Goal: Information Seeking & Learning: Learn about a topic

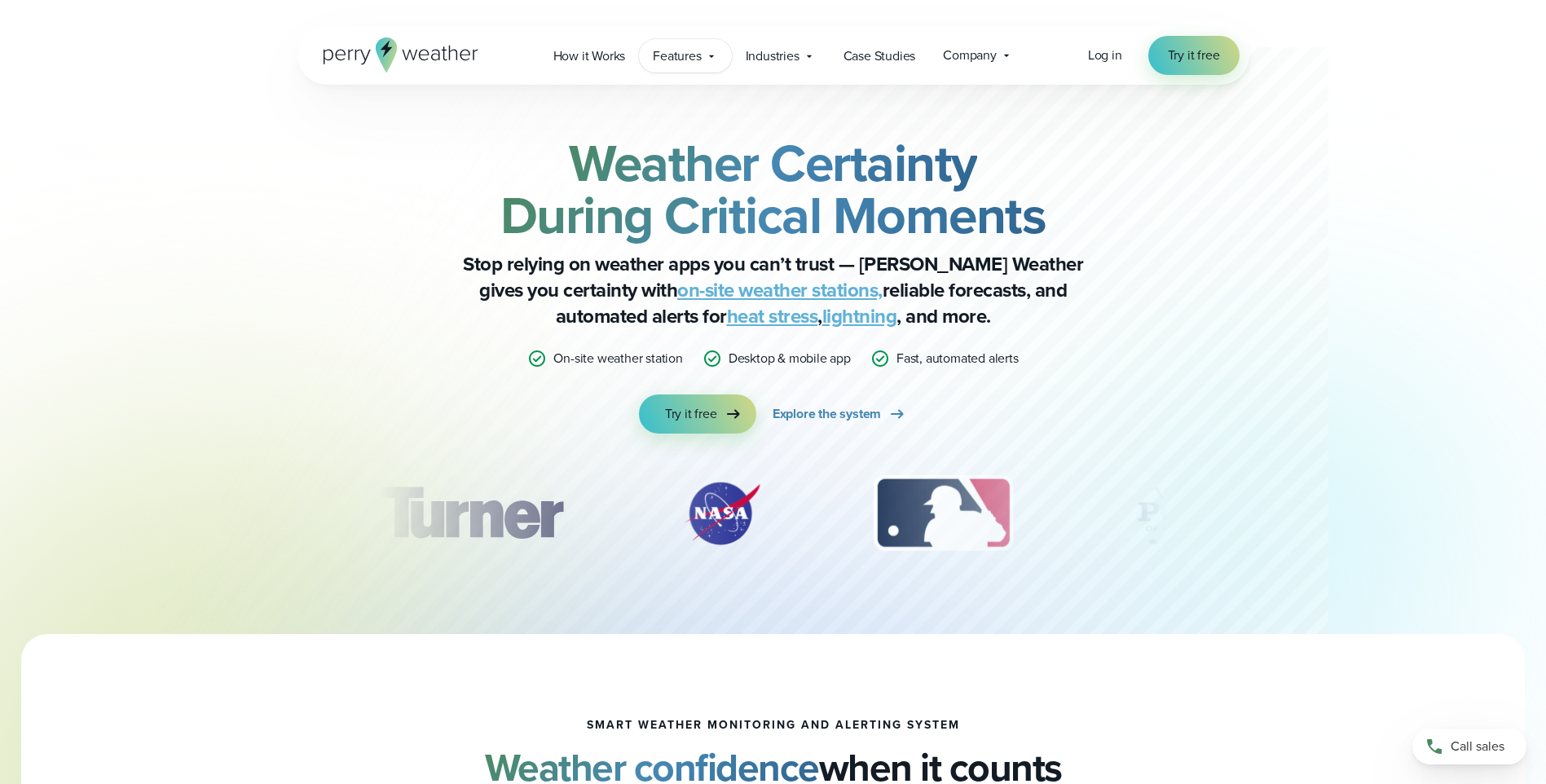
click at [670, 57] on span "Features" at bounding box center [677, 57] width 48 height 19
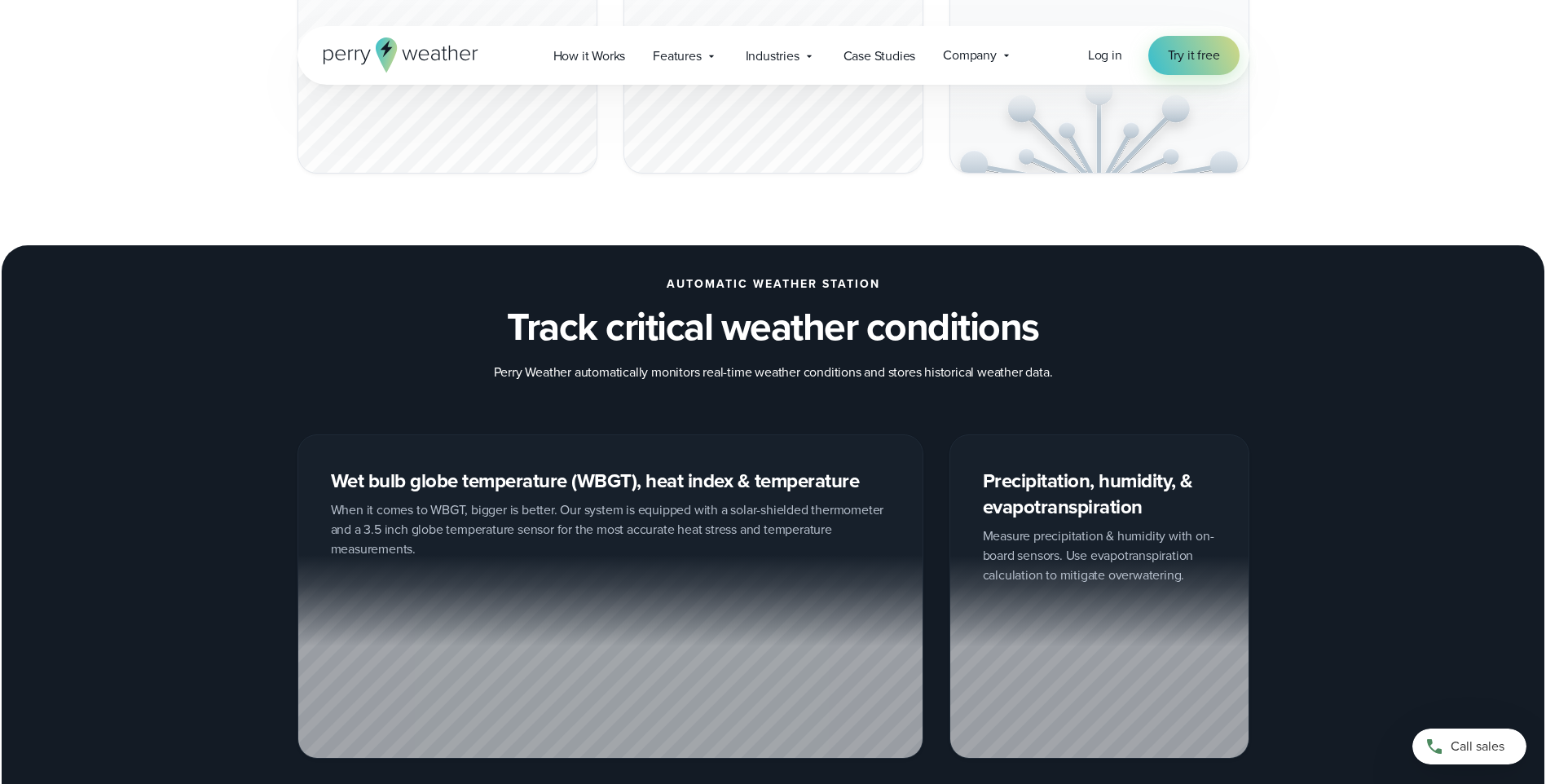
scroll to position [2036, 0]
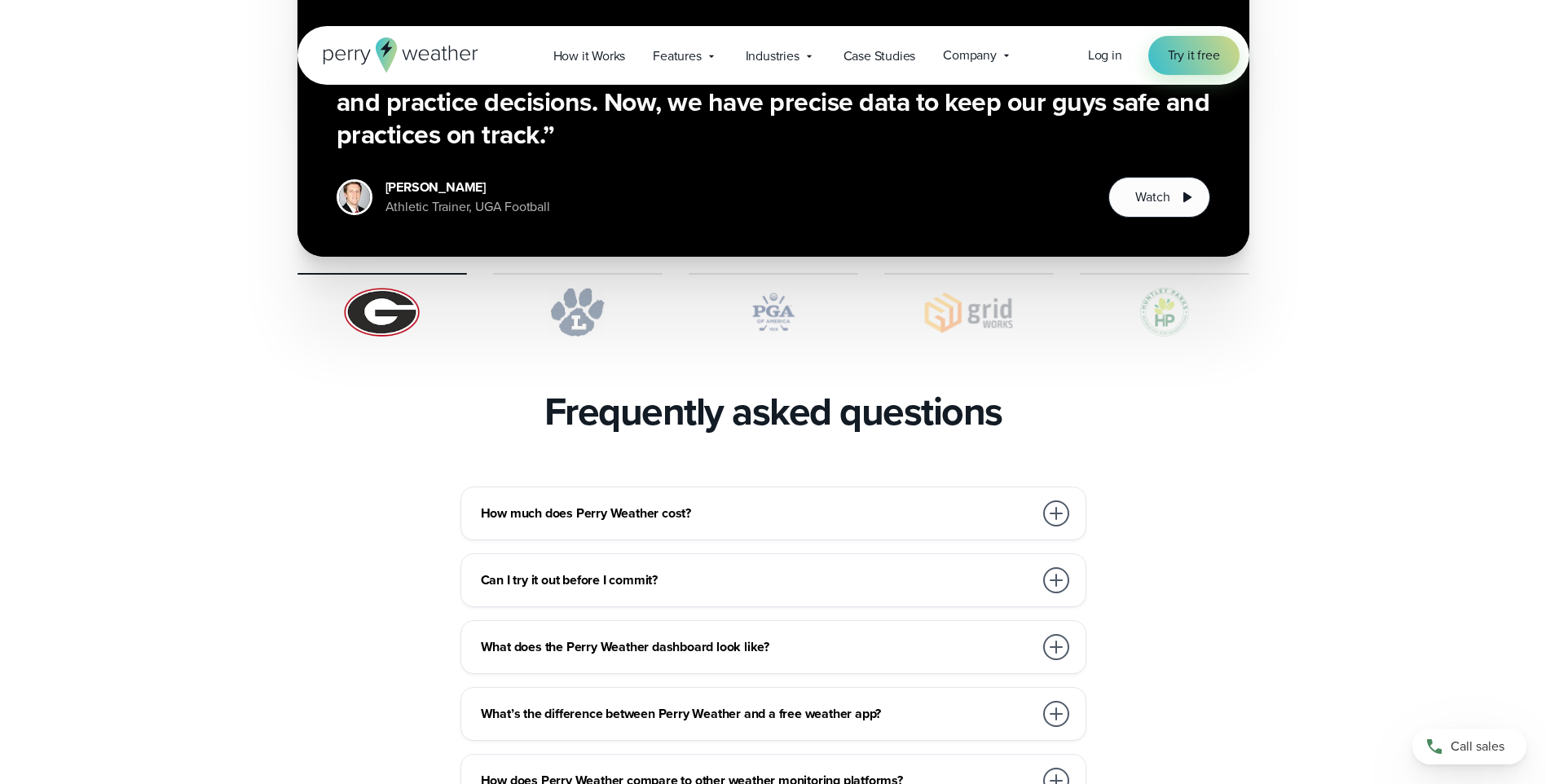
scroll to position [3421, 0]
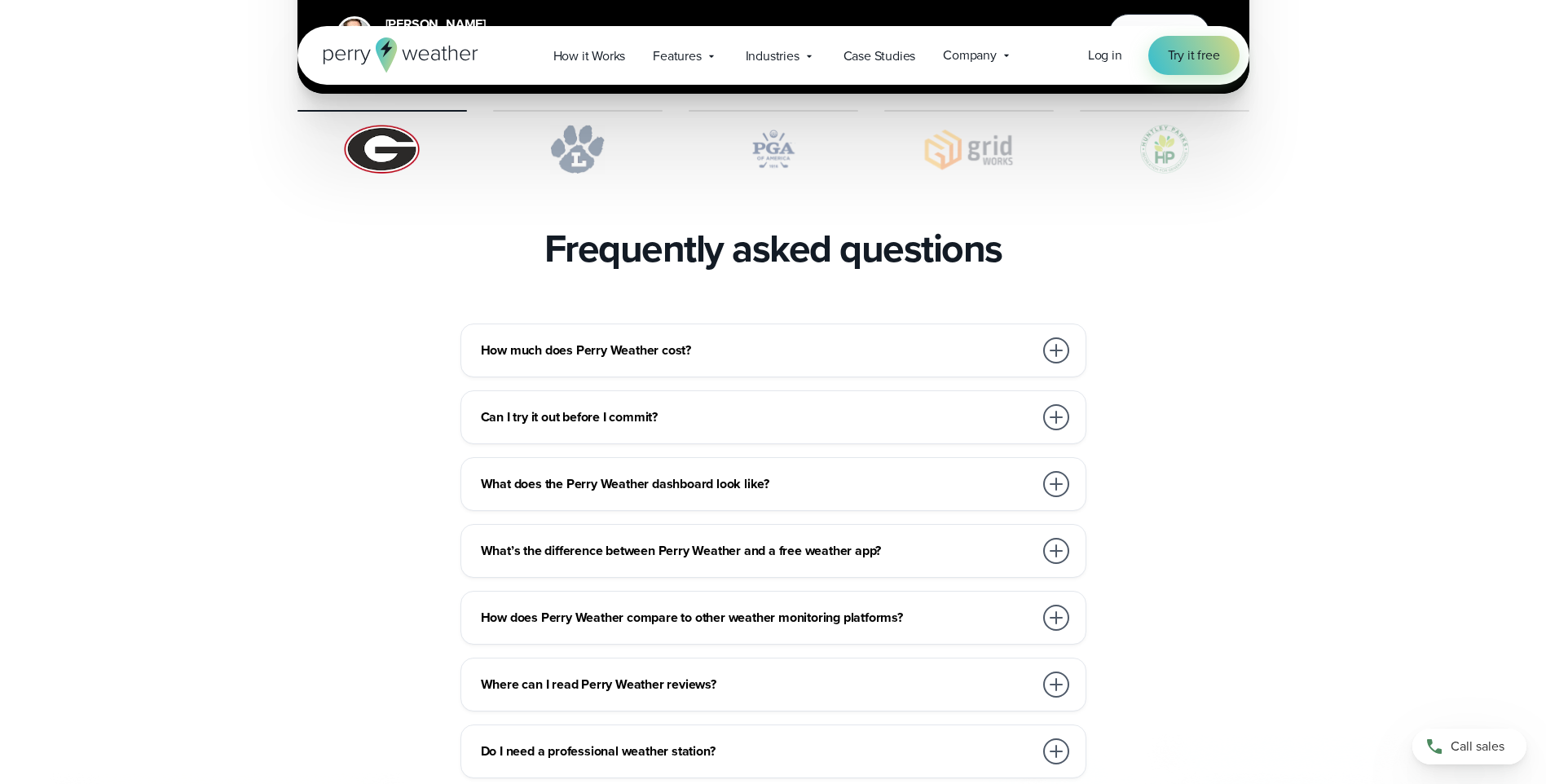
click at [1052, 338] on div at bounding box center [1056, 350] width 26 height 26
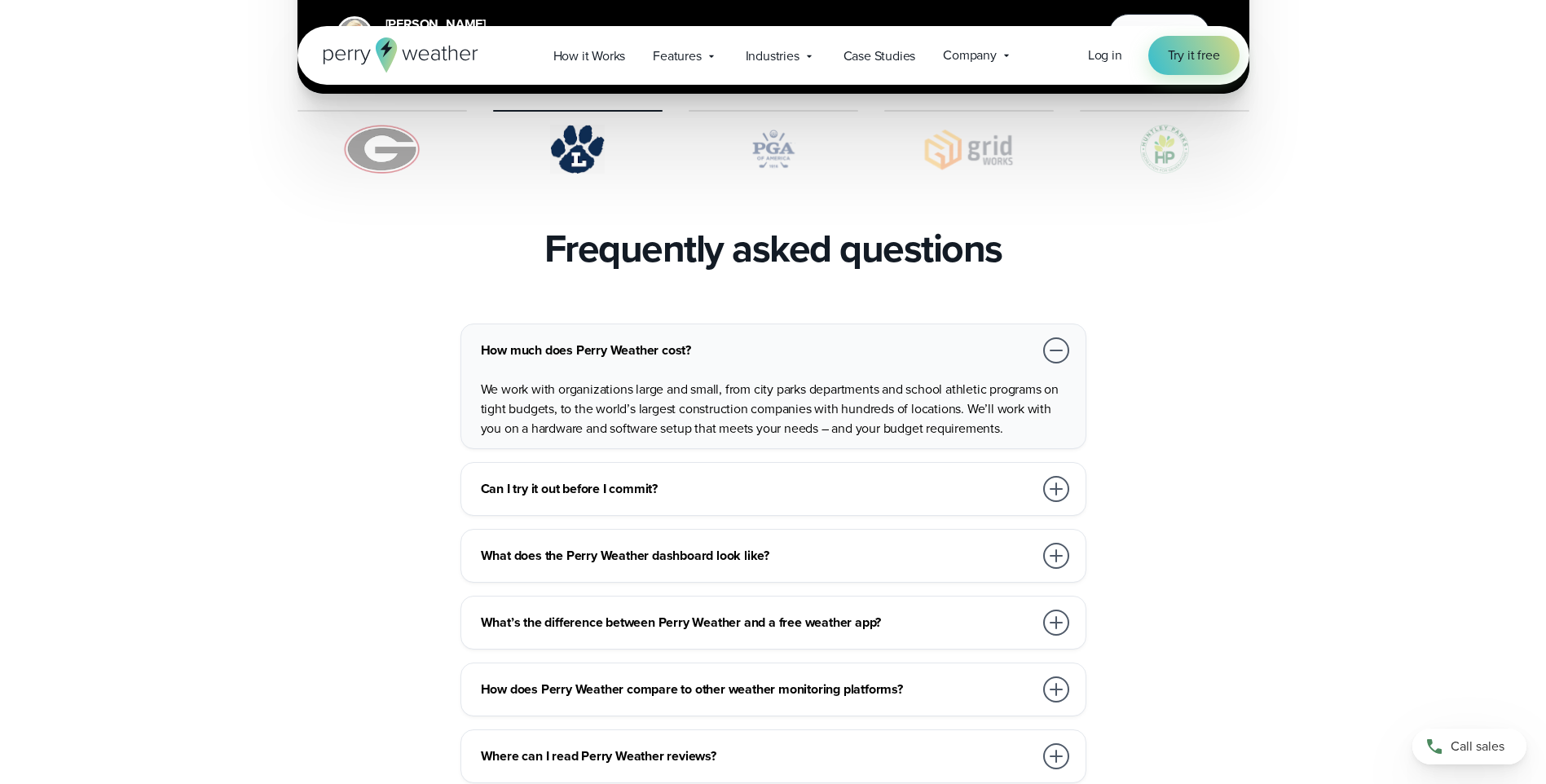
click at [1057, 476] on div at bounding box center [1056, 488] width 26 height 26
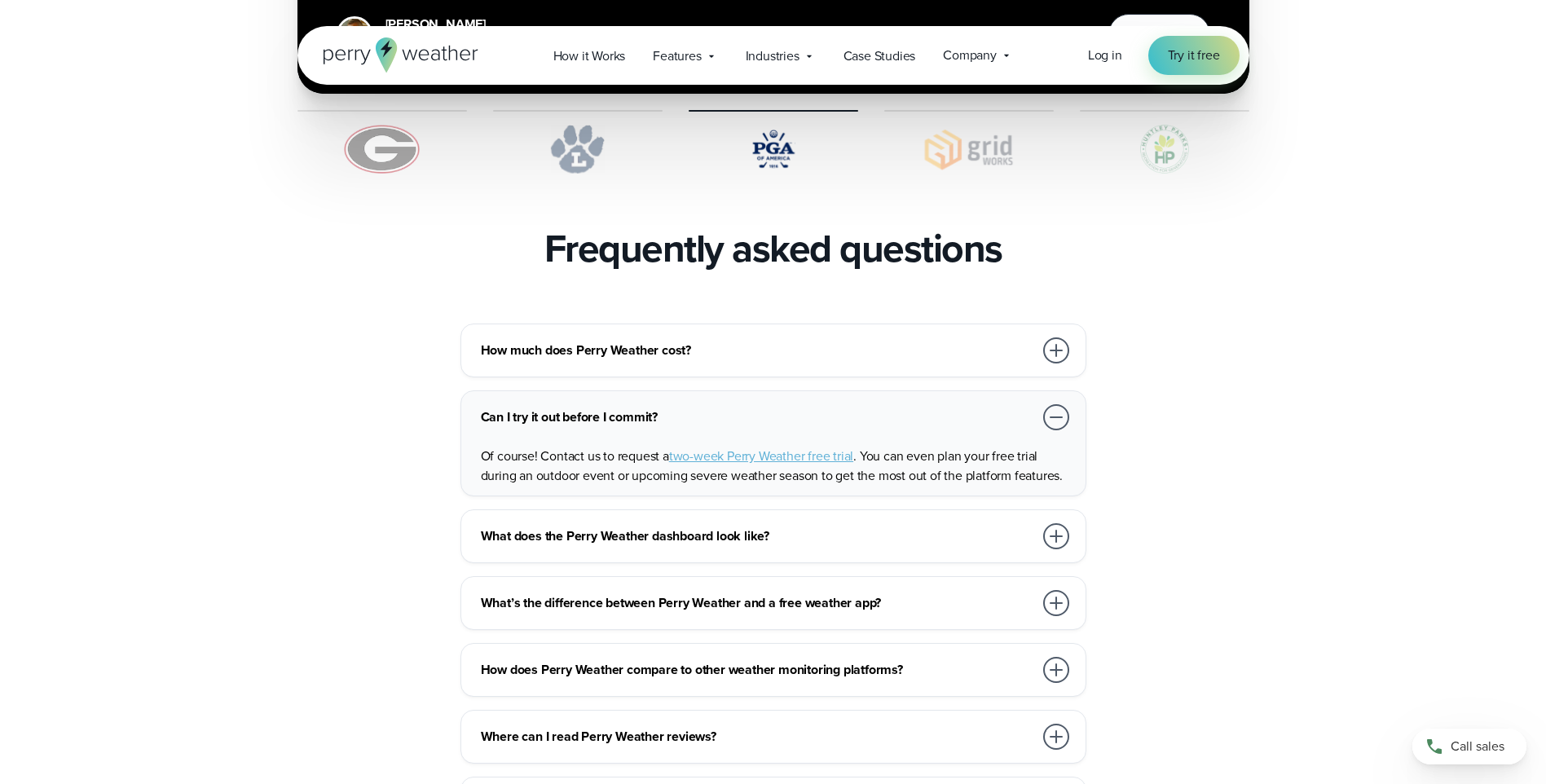
scroll to position [3503, 0]
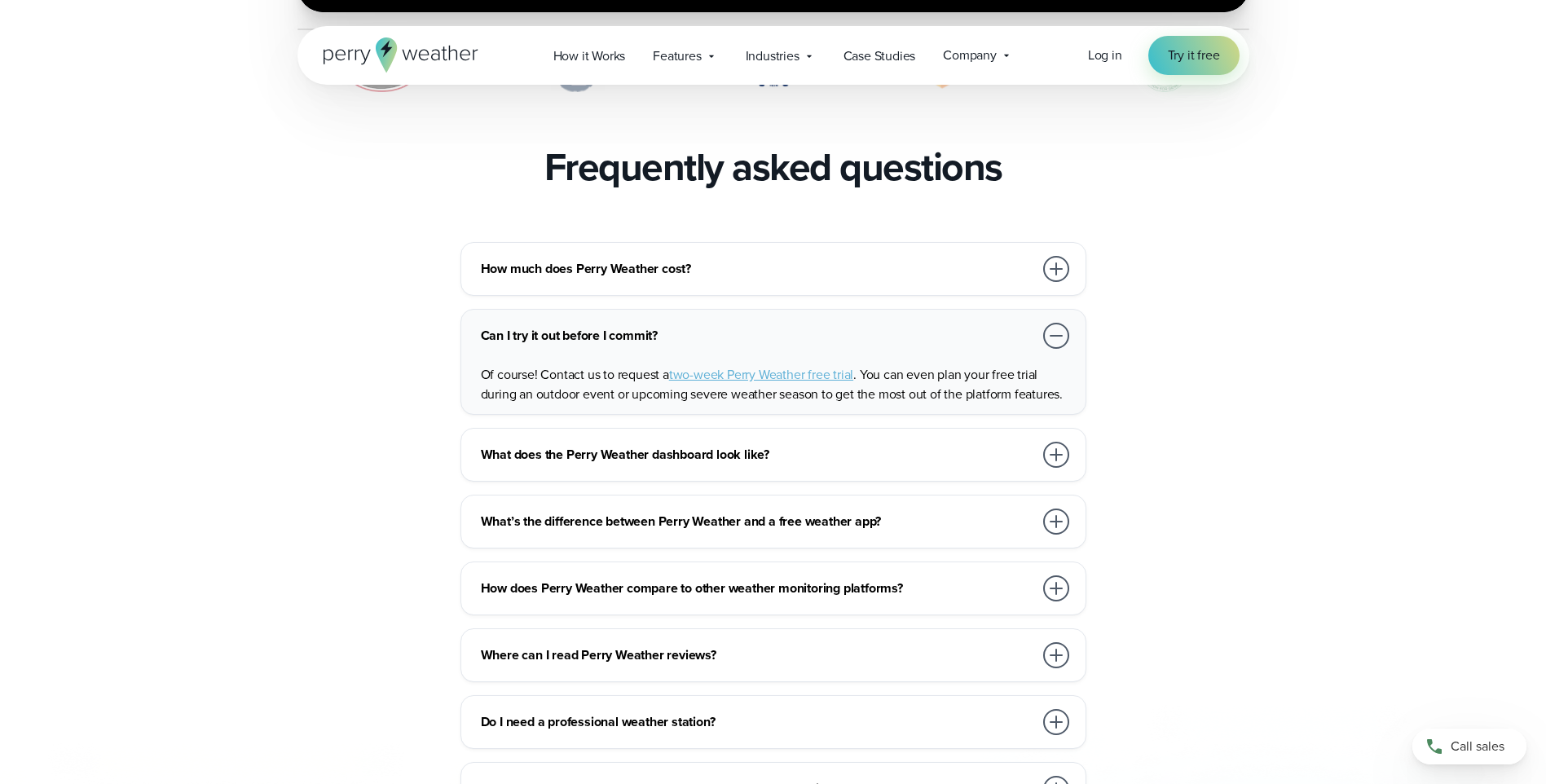
click at [1059, 442] on div at bounding box center [1056, 454] width 26 height 26
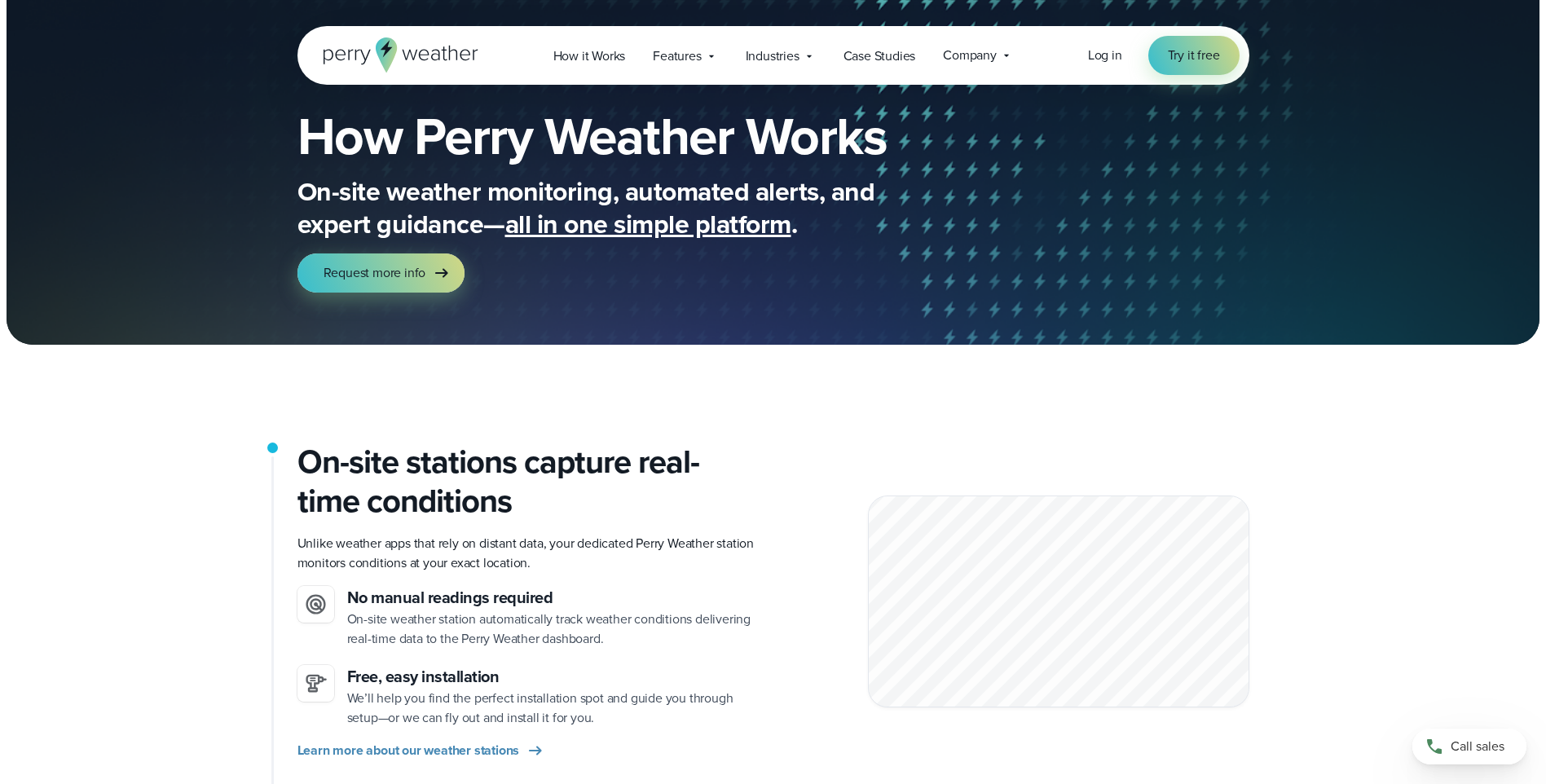
scroll to position [0, 0]
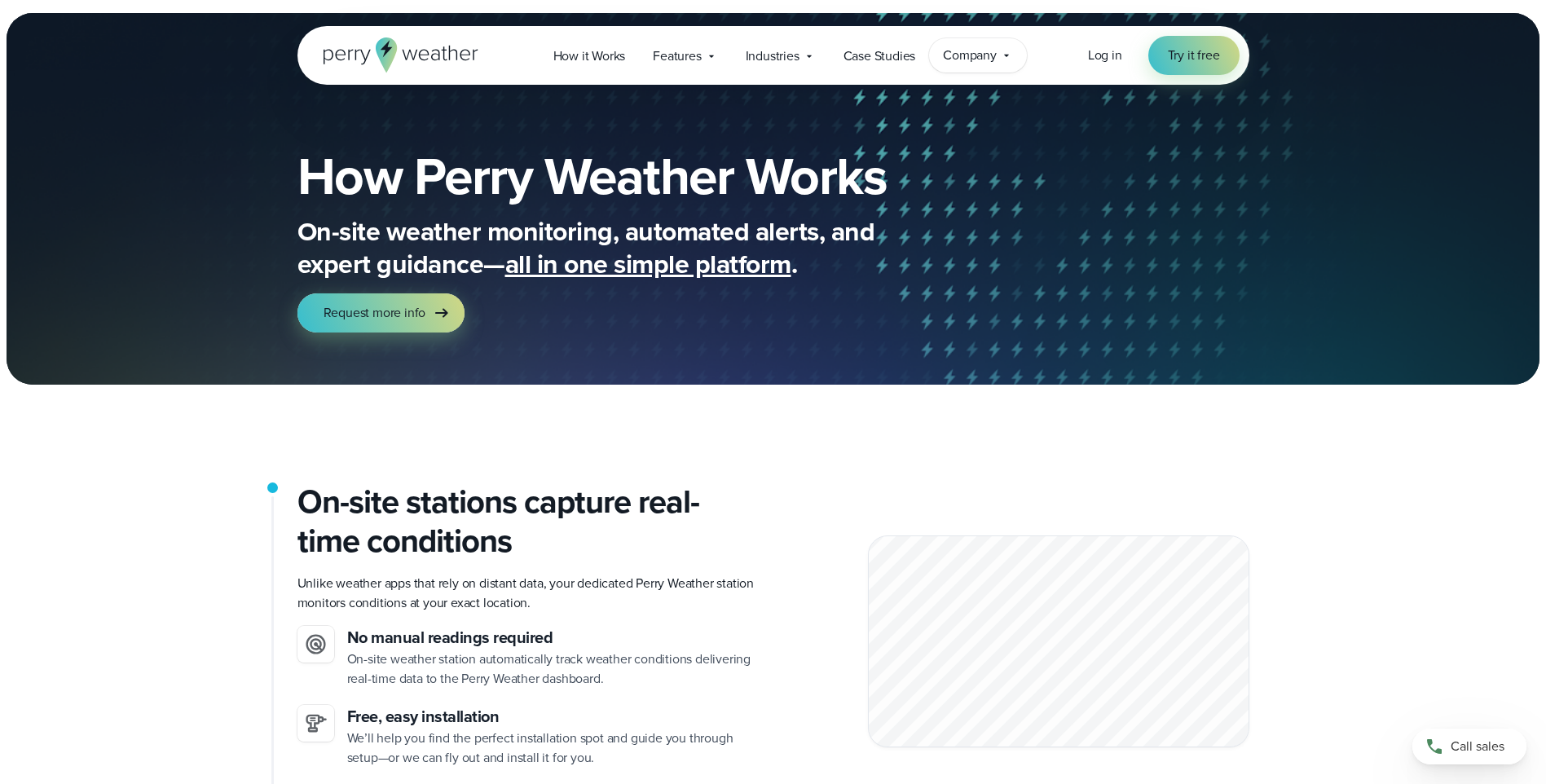
click at [994, 57] on span "Company" at bounding box center [969, 56] width 54 height 19
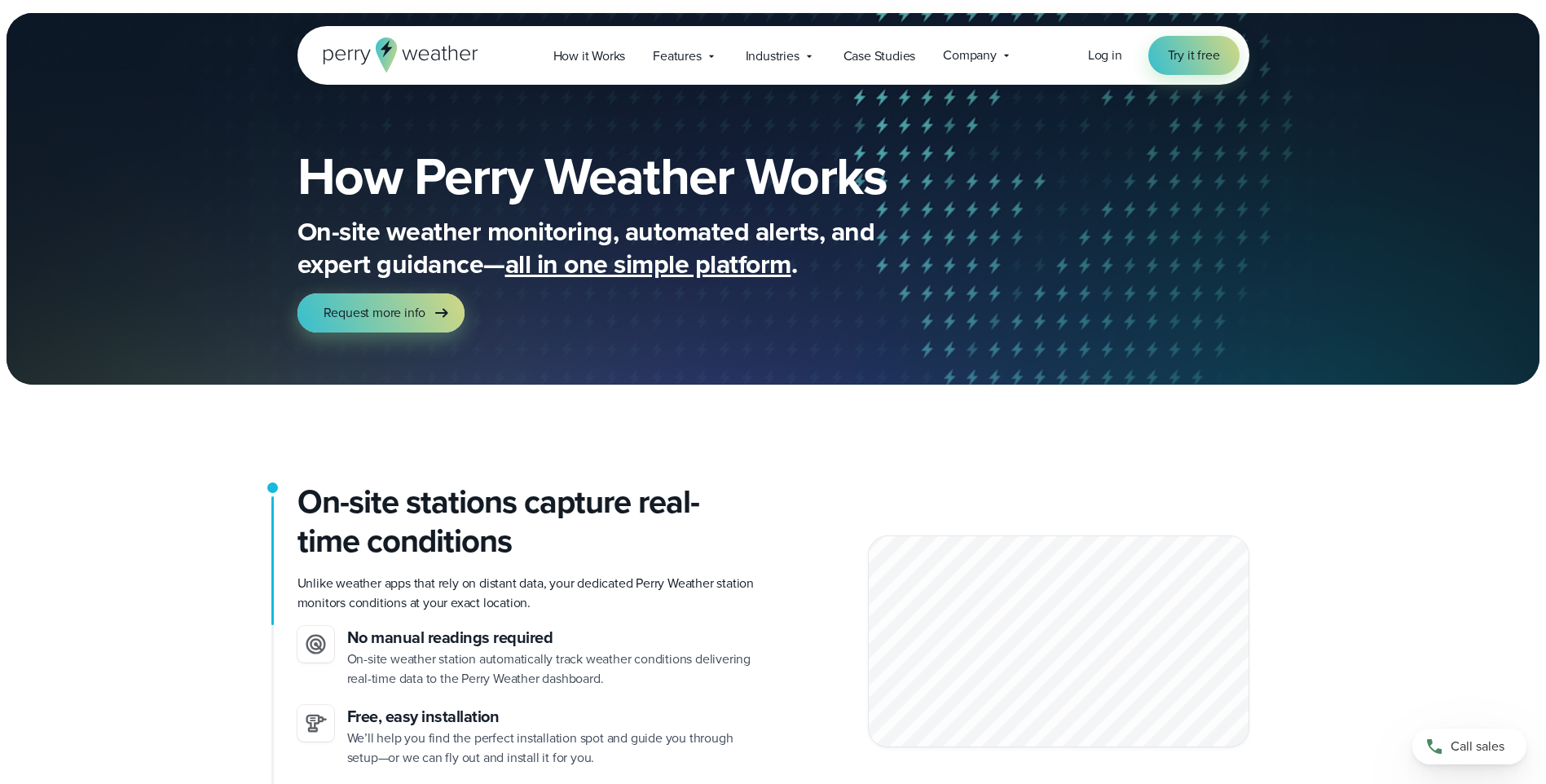
scroll to position [245, 0]
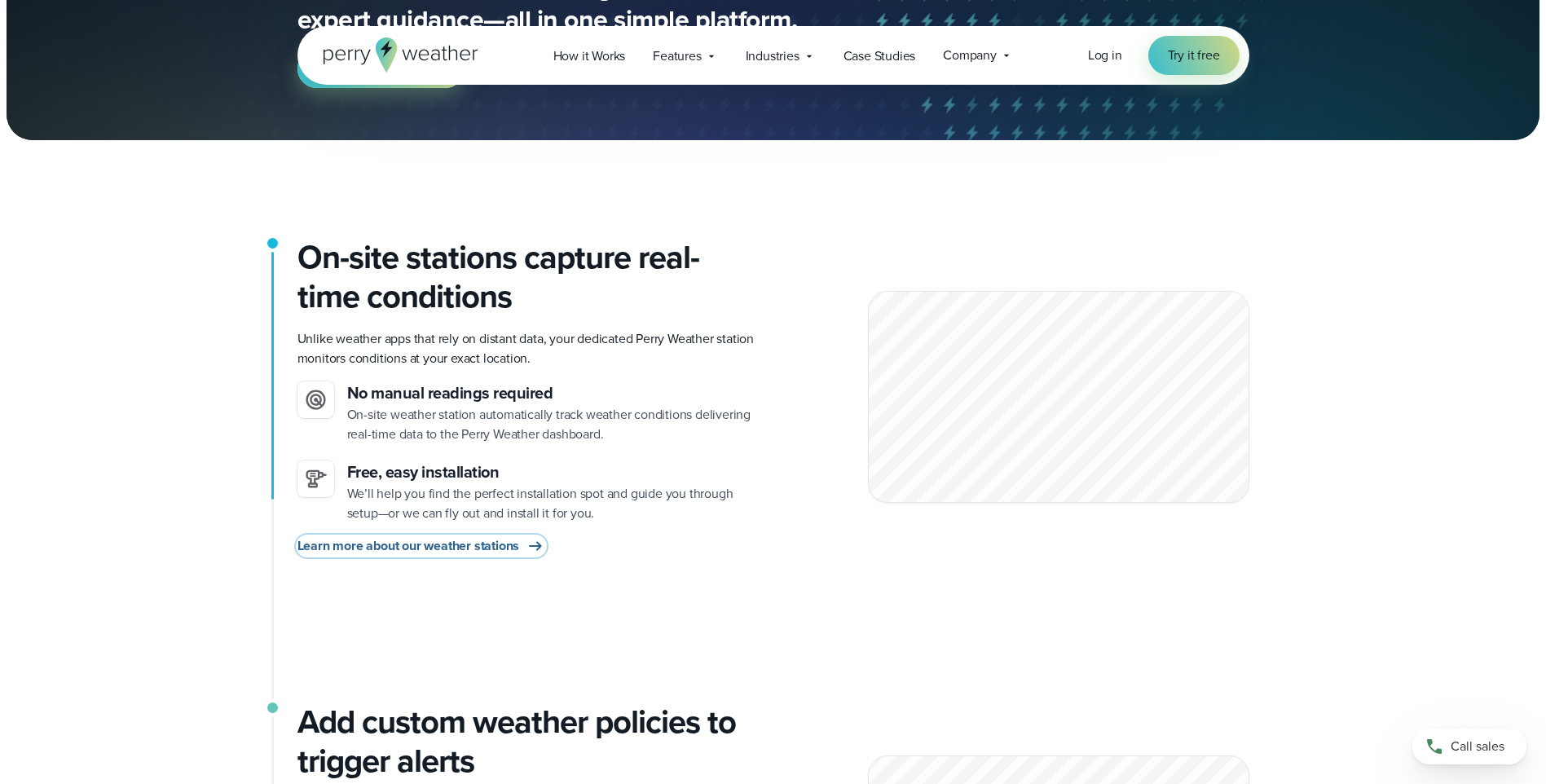
click at [407, 546] on span "Learn more about our weather stations" at bounding box center [409, 545] width 223 height 19
